Goal: Information Seeking & Learning: Learn about a topic

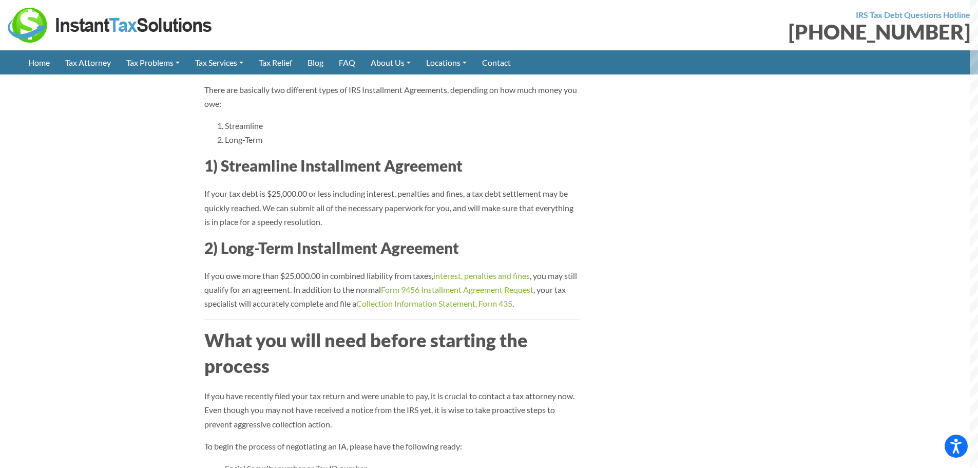
scroll to position [1387, 0]
